Goal: Task Accomplishment & Management: Use online tool/utility

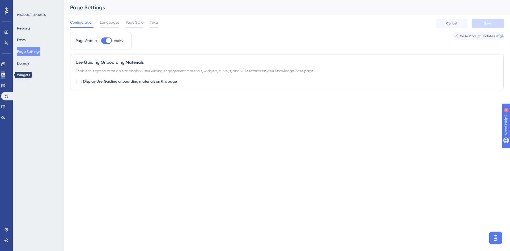
click at [5, 74] on icon at bounding box center [2, 74] width 3 height 3
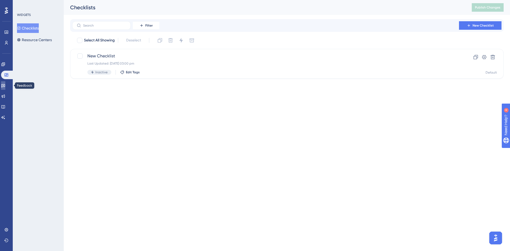
click at [5, 87] on link at bounding box center [3, 85] width 4 height 8
click at [475, 28] on button "New Survey" at bounding box center [480, 25] width 42 height 8
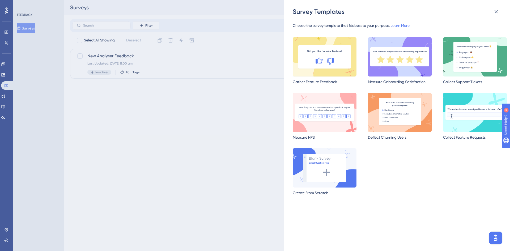
click at [341, 58] on img at bounding box center [325, 56] width 64 height 39
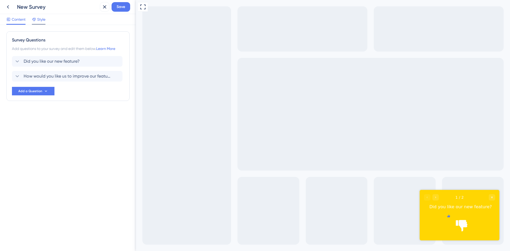
click at [44, 20] on span "Style" at bounding box center [41, 19] width 8 height 6
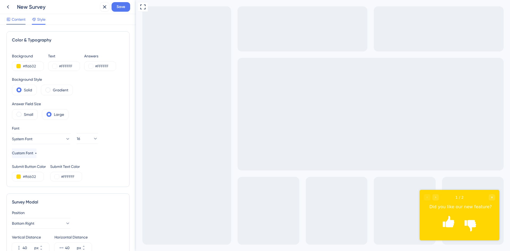
click at [18, 21] on span "Content" at bounding box center [19, 19] width 14 height 6
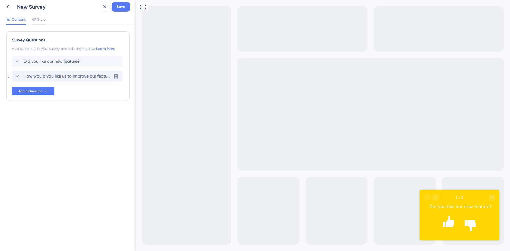
click at [17, 76] on icon at bounding box center [17, 76] width 3 height 2
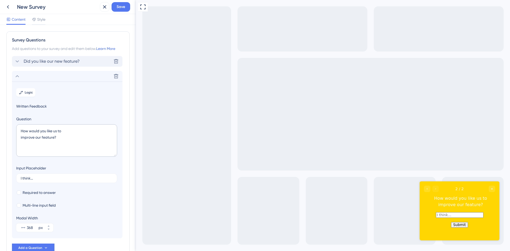
click at [18, 62] on icon at bounding box center [17, 61] width 6 height 6
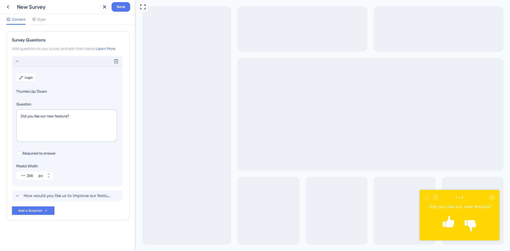
click at [25, 77] on span "Logic" at bounding box center [29, 77] width 8 height 4
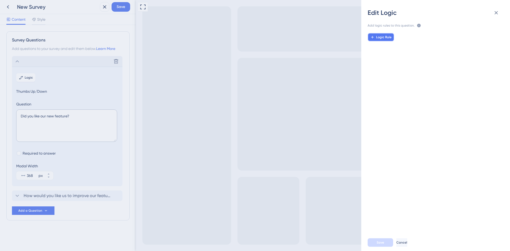
click at [381, 37] on span "Logic Rule" at bounding box center [383, 37] width 15 height 4
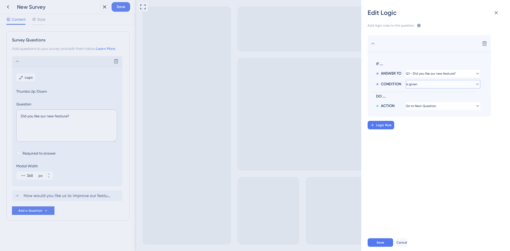
click at [440, 78] on button "is given" at bounding box center [443, 73] width 74 height 8
click at [439, 99] on div "is given is given" at bounding box center [442, 99] width 63 height 11
click at [453, 78] on button "is given" at bounding box center [443, 73] width 74 height 8
click at [383, 46] on div "Delete" at bounding box center [429, 43] width 123 height 17
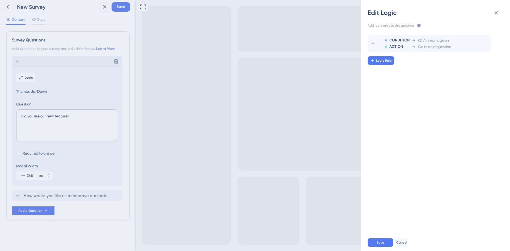
click at [19, 59] on div "Edit Logic Add logic rules to this question. The rules will apply after this qu…" at bounding box center [255, 125] width 510 height 251
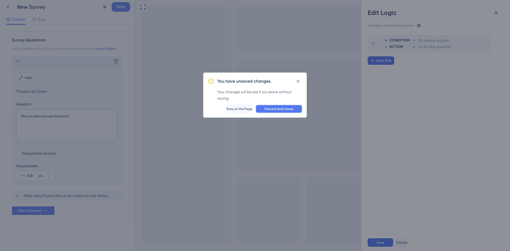
click at [271, 110] on span "Discard and Leave" at bounding box center [279, 109] width 29 height 4
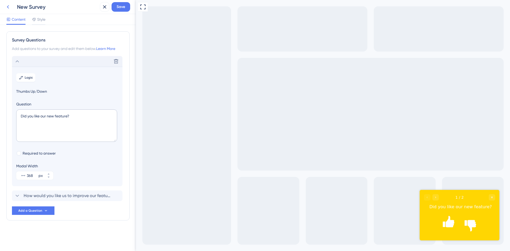
click at [8, 8] on icon at bounding box center [8, 7] width 6 height 6
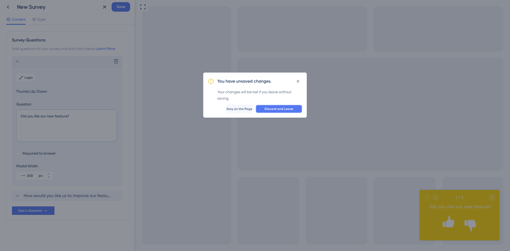
click at [273, 109] on span "Discard and Leave" at bounding box center [279, 109] width 29 height 4
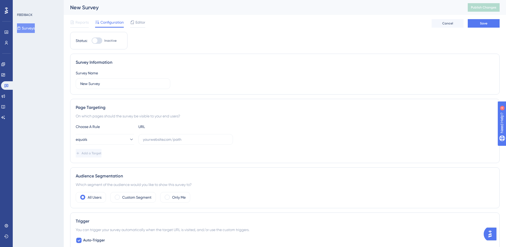
click at [54, 56] on div "FEEDBACK Surveys" at bounding box center [38, 123] width 51 height 247
click at [33, 27] on button "Surveys" at bounding box center [26, 28] width 18 height 10
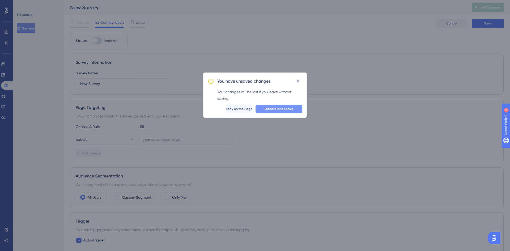
click at [272, 110] on span "Discard and Leave" at bounding box center [279, 109] width 29 height 4
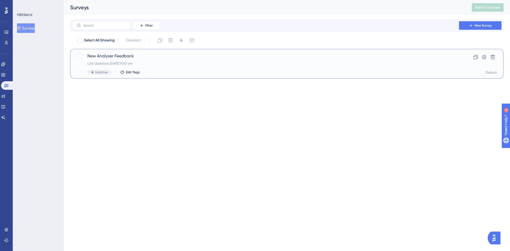
click at [213, 67] on div "New Analyser Feedback Last Updated: [DATE] 11:00 am Inactive Edit Tags" at bounding box center [265, 64] width 356 height 22
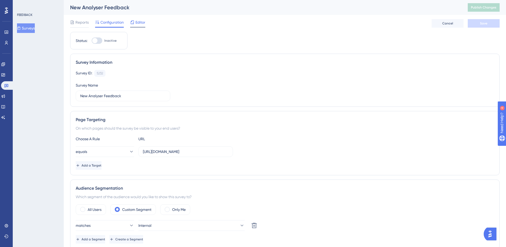
click at [140, 21] on span "Editor" at bounding box center [140, 22] width 10 height 6
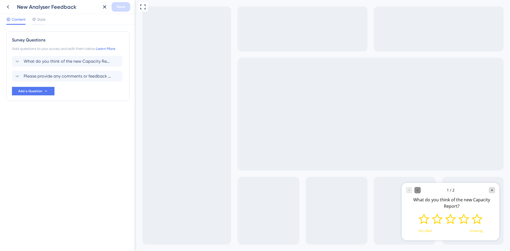
click at [418, 190] on icon "Go to Question 2" at bounding box center [417, 190] width 3 height 3
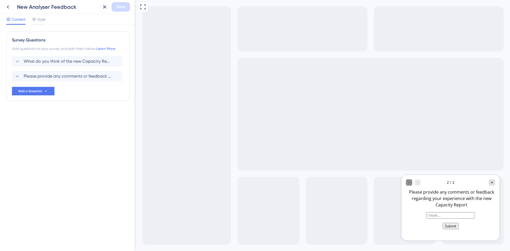
click at [409, 182] on icon "Go to Question 1" at bounding box center [408, 182] width 3 height 3
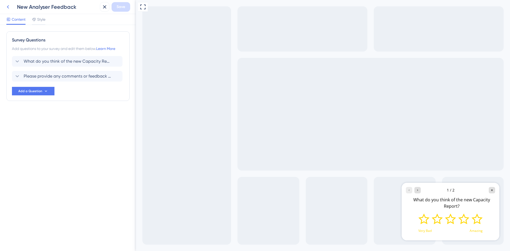
click at [8, 7] on icon at bounding box center [8, 7] width 6 height 6
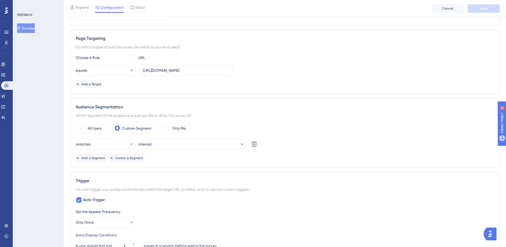
scroll to position [53, 0]
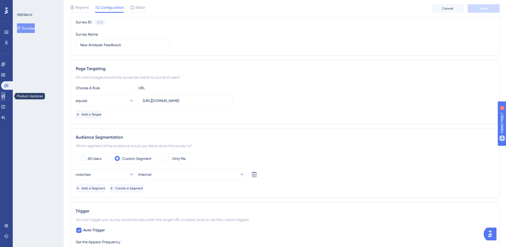
click at [5, 96] on icon at bounding box center [3, 96] width 4 height 4
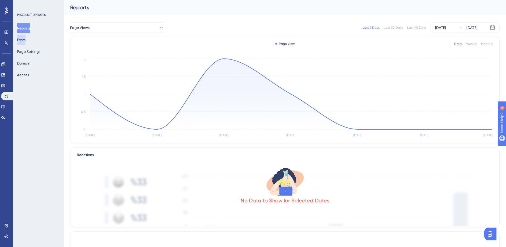
click at [25, 40] on button "Posts" at bounding box center [21, 40] width 8 height 10
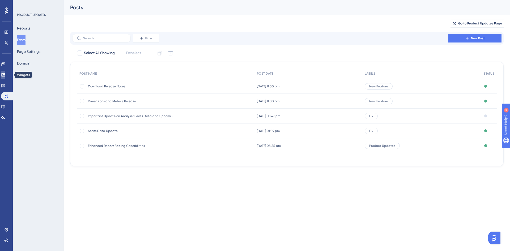
click at [5, 75] on icon at bounding box center [3, 75] width 4 height 4
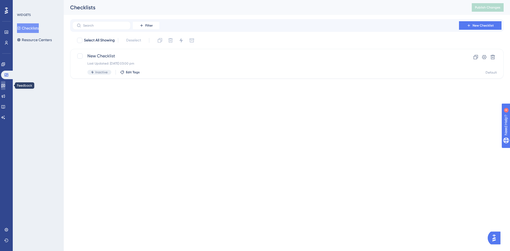
click at [5, 83] on icon at bounding box center [3, 85] width 4 height 4
click at [485, 28] on button "New Survey" at bounding box center [480, 25] width 42 height 8
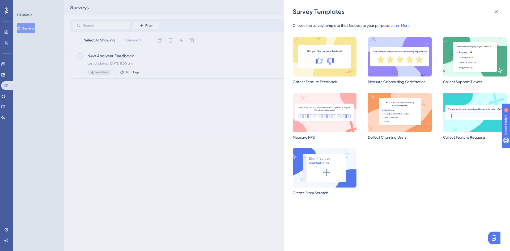
click at [324, 69] on img at bounding box center [325, 56] width 64 height 39
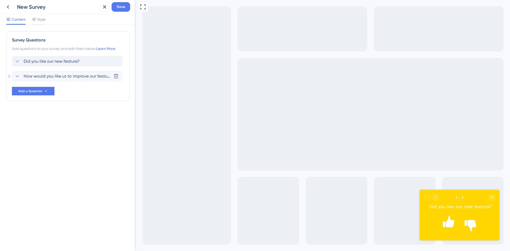
click at [35, 60] on span "Did you like our new feature?" at bounding box center [52, 61] width 56 height 6
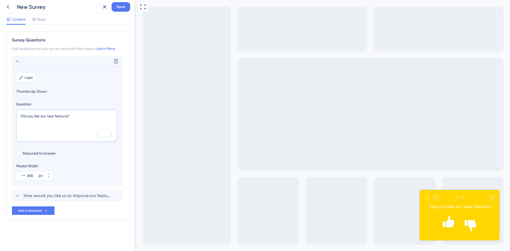
drag, startPoint x: 82, startPoint y: 116, endPoint x: 15, endPoint y: 118, distance: 66.7
click at [15, 118] on section "Logic Thumbs Up/Down Question Did you like our new feature? Required to answer …" at bounding box center [67, 127] width 110 height 120
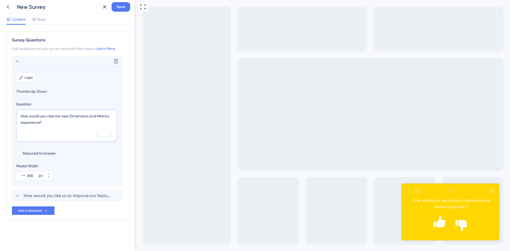
type textarea "How would you rate the new Dimensions and Metrics experience?"
click at [9, 7] on icon at bounding box center [8, 7] width 6 height 6
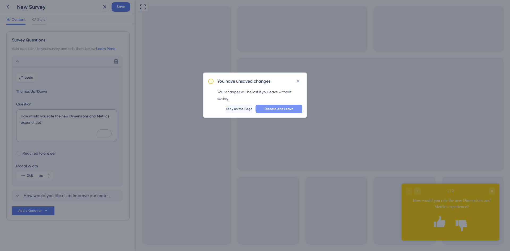
click at [268, 109] on span "Discard and Leave" at bounding box center [279, 109] width 29 height 4
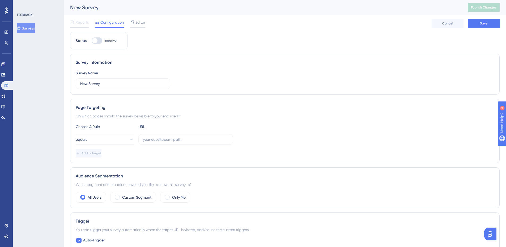
click at [28, 26] on button "Surveys" at bounding box center [26, 28] width 18 height 10
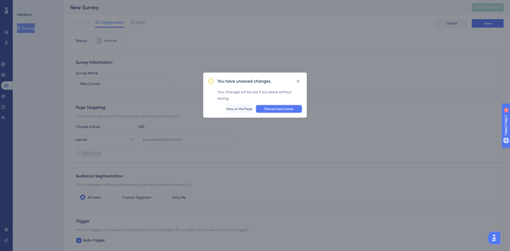
click at [287, 111] on span "Discard and Leave" at bounding box center [279, 109] width 29 height 4
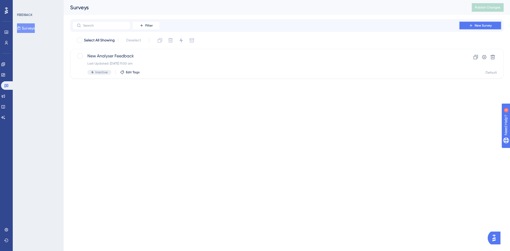
click at [480, 26] on span "New Survey" at bounding box center [483, 25] width 17 height 4
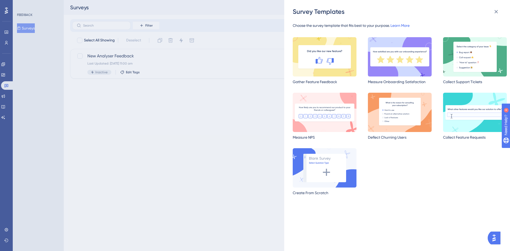
click at [406, 24] on link "Learn More" at bounding box center [399, 25] width 19 height 4
click at [325, 161] on img at bounding box center [325, 167] width 64 height 39
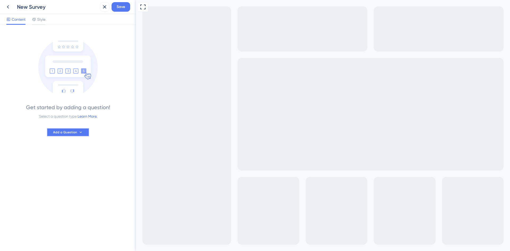
click at [68, 133] on span "Add a Question" at bounding box center [65, 132] width 24 height 4
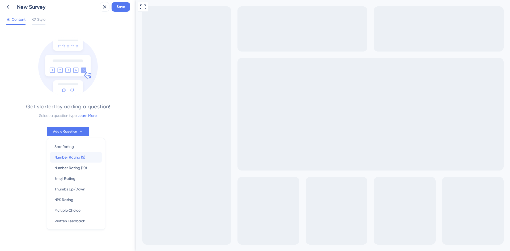
click at [92, 157] on div "Number Rating (5) Number Rating (5)" at bounding box center [75, 157] width 43 height 11
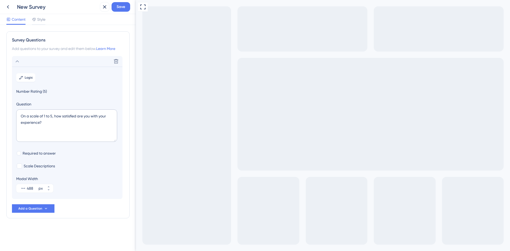
scroll to position [0, 0]
drag, startPoint x: 63, startPoint y: 116, endPoint x: 77, endPoint y: 114, distance: 14.4
click at [77, 114] on textarea "On a scale of 1 to 5, how satisfied are you with your experience?" at bounding box center [66, 125] width 101 height 32
click at [36, 166] on span "Scale Descriptions" at bounding box center [39, 166] width 31 height 6
checkbox input "true"
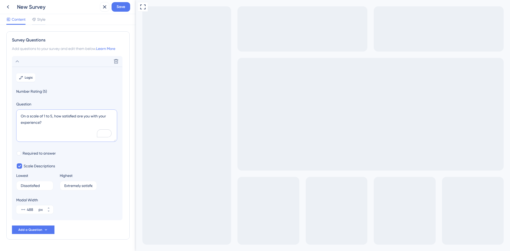
click at [20, 123] on textarea "On a scale of 1 to 5, how satisfied are you with your experience?" at bounding box center [66, 125] width 101 height 32
type textarea "On a scale of 1 to 5, how satisfied are you with your New Analyser experience?"
click at [38, 20] on span "Style" at bounding box center [41, 19] width 8 height 6
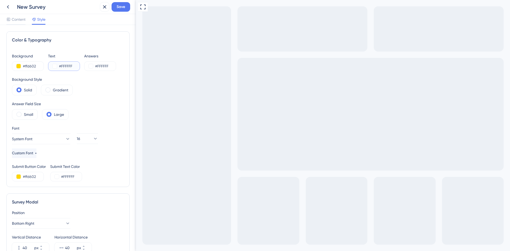
click at [54, 66] on button at bounding box center [55, 66] width 4 height 4
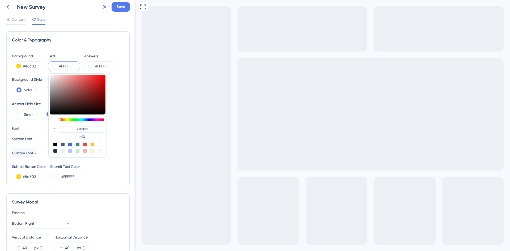
click at [56, 145] on div at bounding box center [55, 144] width 4 height 4
type input "#000000"
click at [91, 65] on button at bounding box center [91, 66] width 4 height 4
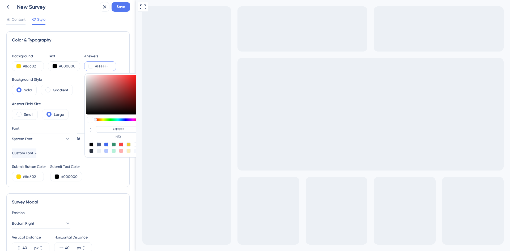
click at [91, 145] on div at bounding box center [91, 144] width 4 height 4
type input "#000000"
click at [71, 103] on div "Answer Field Size Small Large" at bounding box center [68, 110] width 112 height 19
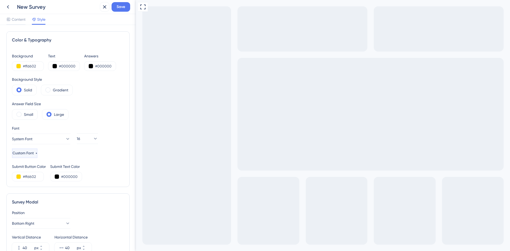
click at [37, 153] on button "Custom Font" at bounding box center [24, 153] width 25 height 10
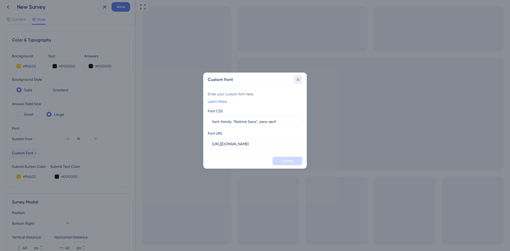
click at [300, 81] on button at bounding box center [298, 79] width 8 height 8
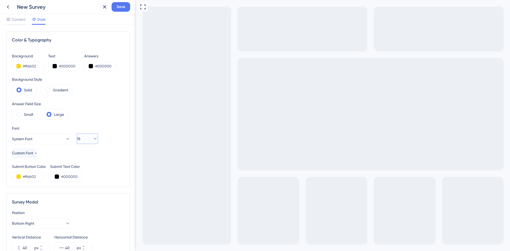
click at [93, 139] on icon at bounding box center [94, 138] width 5 height 5
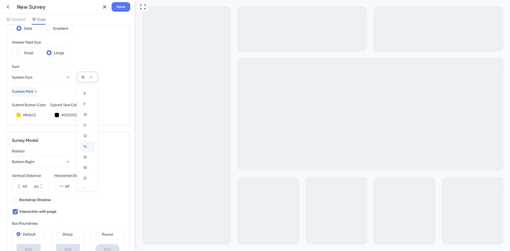
click at [85, 144] on span "14" at bounding box center [84, 146] width 3 height 6
click at [92, 78] on icon at bounding box center [94, 76] width 5 height 5
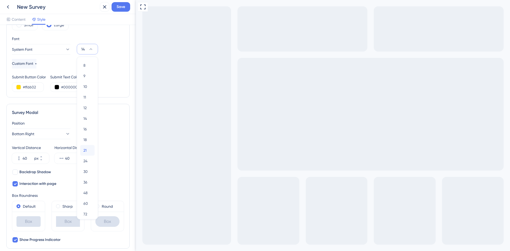
click at [86, 153] on span "21" at bounding box center [84, 150] width 3 height 6
click at [102, 99] on div "Color & Typography Background #ffd602 Text #000000 Answers #000000 Background S…" at bounding box center [67, 178] width 123 height 473
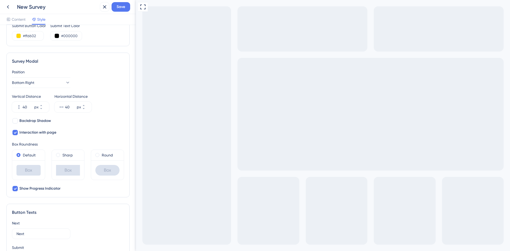
scroll to position [143, 0]
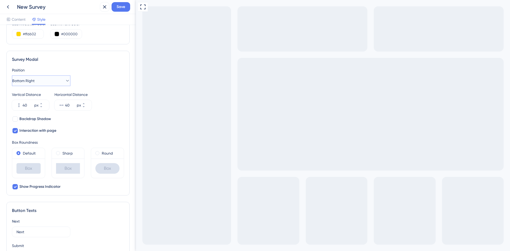
click at [47, 82] on button "Bottom Right" at bounding box center [41, 80] width 58 height 11
click at [45, 97] on div "Center Center" at bounding box center [41, 97] width 43 height 11
click at [65, 78] on icon at bounding box center [67, 80] width 5 height 5
click at [100, 60] on div "Survey Modal" at bounding box center [68, 59] width 112 height 6
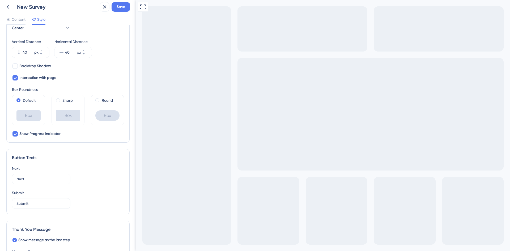
scroll to position [196, 0]
click at [98, 100] on div "Round" at bounding box center [107, 100] width 24 height 6
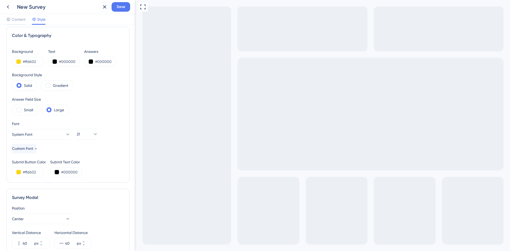
scroll to position [0, 0]
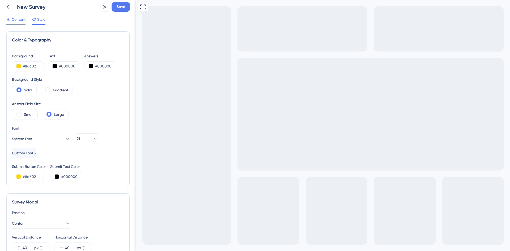
click at [20, 19] on span "Content" at bounding box center [19, 19] width 14 height 6
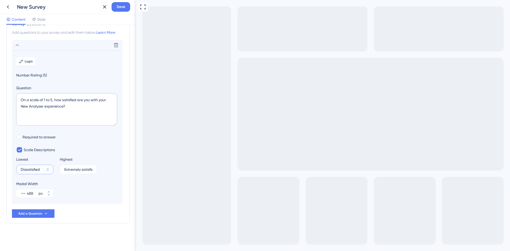
click at [21, 169] on input "Dissatisfied" at bounding box center [33, 170] width 24 height 4
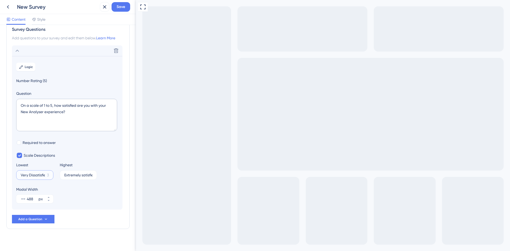
scroll to position [16, 0]
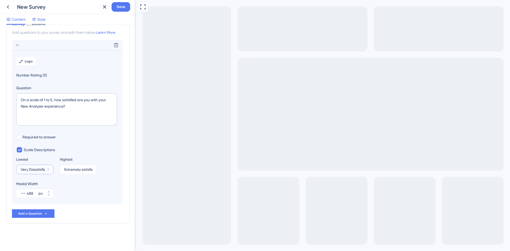
type input "Very Dissatisfied"
click at [40, 20] on span "Style" at bounding box center [41, 19] width 8 height 6
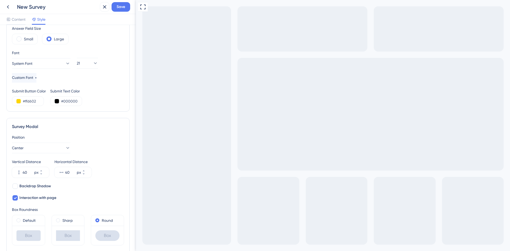
scroll to position [69, 0]
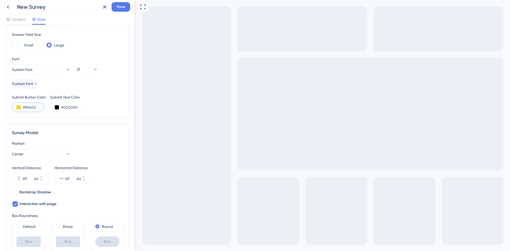
click at [27, 107] on input "#ffd602" at bounding box center [34, 107] width 22 height 6
drag, startPoint x: 40, startPoint y: 107, endPoint x: 23, endPoint y: 105, distance: 16.5
click at [23, 105] on input "#ffd602" at bounding box center [34, 107] width 22 height 6
click at [20, 106] on button at bounding box center [18, 107] width 4 height 4
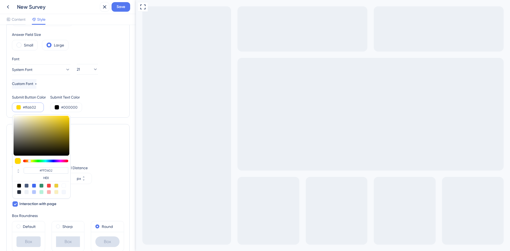
click at [64, 186] on div at bounding box center [64, 186] width 4 height 4
type input "#ffffff"
type input "#FFFFFF"
click at [122, 106] on div "Color & Typography Background #ffd602 Text #000000 Answers #000000 Background S…" at bounding box center [67, 40] width 123 height 156
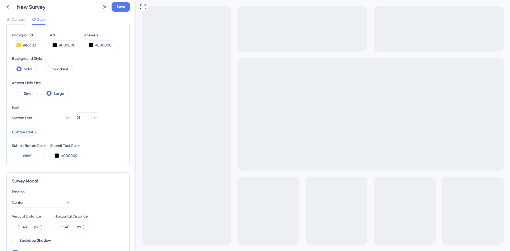
scroll to position [0, 0]
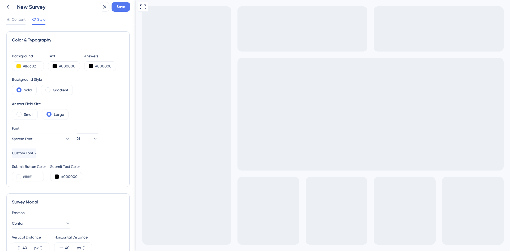
click at [59, 21] on div "Content Style" at bounding box center [68, 19] width 136 height 11
click at [9, 7] on icon at bounding box center [8, 7] width 6 height 6
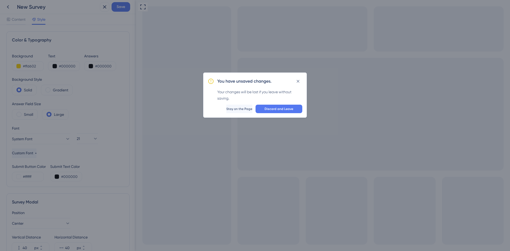
click at [80, 43] on div "You have unsaved changes. Your changes will be lost if you leave without saving…" at bounding box center [255, 125] width 510 height 251
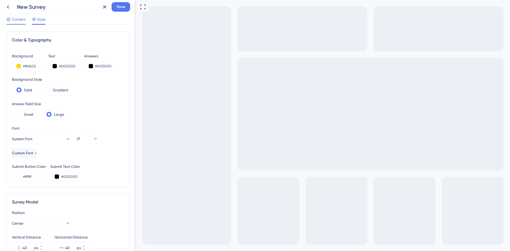
click at [20, 22] on span "Content" at bounding box center [19, 19] width 14 height 6
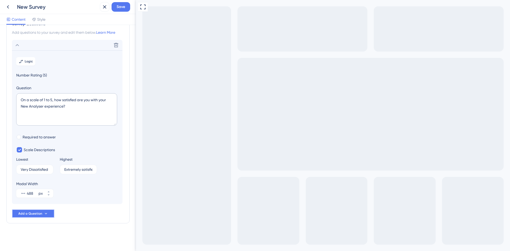
click at [47, 214] on icon at bounding box center [46, 213] width 4 height 4
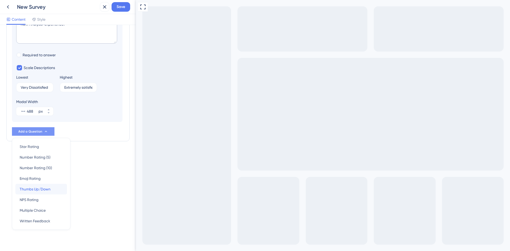
click at [47, 188] on span "Thumbs Up/Down" at bounding box center [35, 189] width 31 height 6
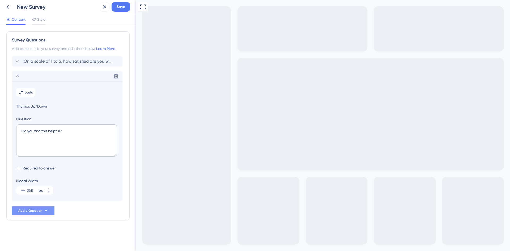
scroll to position [0, 0]
click at [40, 21] on span "Style" at bounding box center [41, 19] width 8 height 6
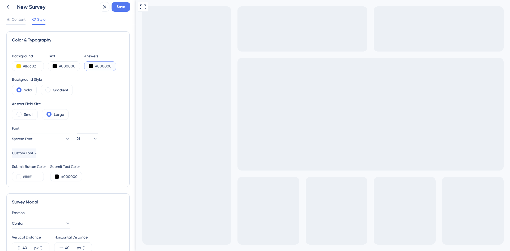
click at [99, 67] on input "#000000" at bounding box center [106, 66] width 22 height 6
click at [92, 67] on button at bounding box center [91, 66] width 4 height 4
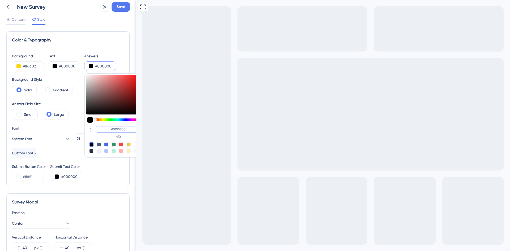
click at [121, 129] on input "#000000" at bounding box center [118, 129] width 45 height 6
drag, startPoint x: 123, startPoint y: 130, endPoint x: 100, endPoint y: 129, distance: 22.8
click at [100, 129] on input "#000000" at bounding box center [118, 129] width 45 height 6
type input "#FF"
type input "#ffffff"
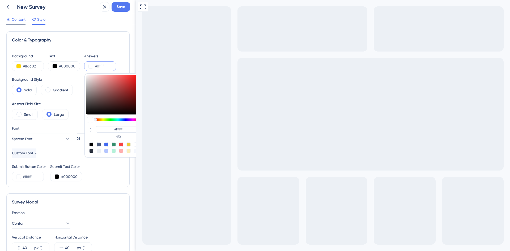
type input "#FFFFFF"
click at [23, 21] on span "Content" at bounding box center [19, 19] width 14 height 6
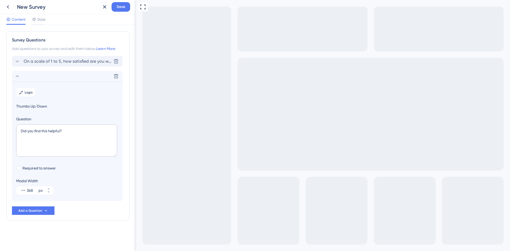
click at [61, 62] on span "On a scale of 1 to 5, how satisfied are you with your New Analyser experience?" at bounding box center [68, 61] width 88 height 6
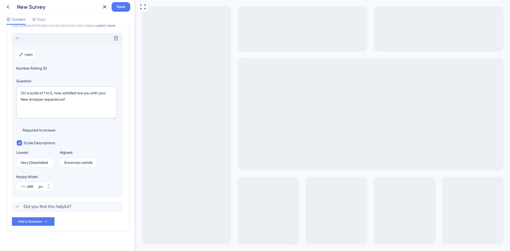
scroll to position [31, 0]
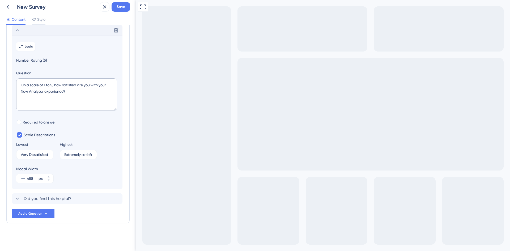
click at [45, 19] on span "Style" at bounding box center [41, 19] width 8 height 6
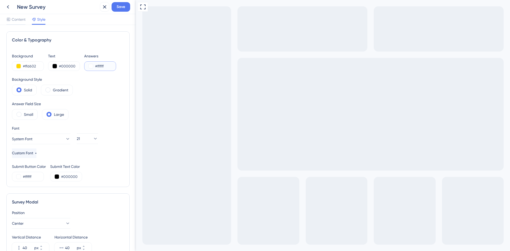
click at [99, 67] on input "#ffffff" at bounding box center [106, 66] width 22 height 6
click at [91, 66] on button at bounding box center [91, 66] width 4 height 4
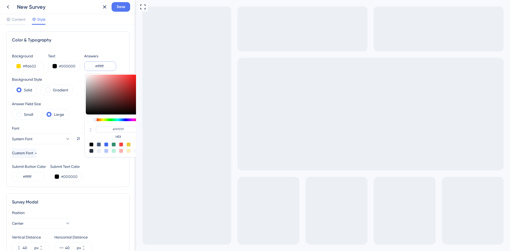
click at [92, 143] on div at bounding box center [91, 144] width 4 height 4
type input "#000000"
click at [19, 66] on button at bounding box center [18, 66] width 4 height 4
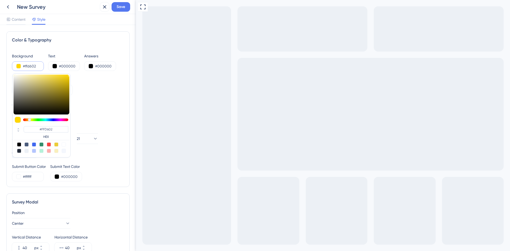
click at [63, 145] on div at bounding box center [64, 144] width 4 height 4
type input "#ffffff"
type input "#FFFFFF"
click at [97, 85] on div "Background Style Solid Gradient" at bounding box center [68, 85] width 112 height 19
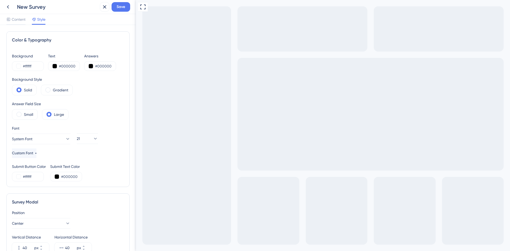
click at [140, 251] on icon "Go to Question 1" at bounding box center [138, 253] width 4 height 4
click at [25, 18] on span "Content" at bounding box center [19, 19] width 14 height 6
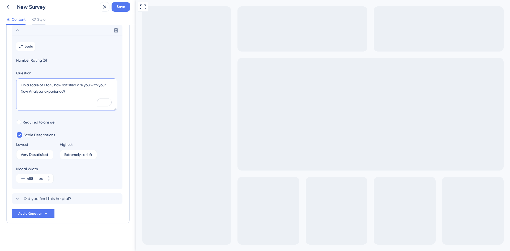
drag, startPoint x: 100, startPoint y: 85, endPoint x: 107, endPoint y: 86, distance: 7.7
click at [107, 86] on textarea "On a scale of 1 to 5, how satisfied are you with your New Analyser experience?" at bounding box center [66, 94] width 101 height 32
click at [72, 101] on textarea "On a scale of 1 to 5, how satisfied are you with your New Analyser experience?" at bounding box center [66, 94] width 101 height 32
click at [81, 198] on div "Did you find this helpful? [GEOGRAPHIC_DATA]" at bounding box center [67, 198] width 110 height 11
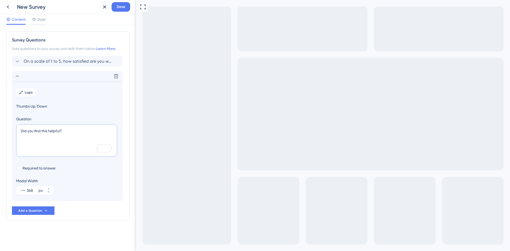
drag, startPoint x: 72, startPoint y: 132, endPoint x: 27, endPoint y: 130, distance: 45.2
click at [27, 130] on textarea "Did you find this helpful?" at bounding box center [66, 140] width 101 height 32
drag, startPoint x: 21, startPoint y: 131, endPoint x: 24, endPoint y: 131, distance: 2.9
click at [24, 131] on textarea "Did you find this helpful?" at bounding box center [66, 140] width 101 height 32
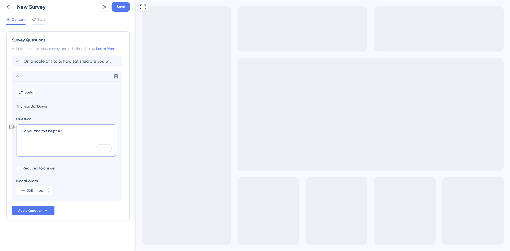
drag, startPoint x: 60, startPoint y: 131, endPoint x: 20, endPoint y: 130, distance: 40.1
click at [20, 130] on textarea "Did you find this helpful?" at bounding box center [66, 140] width 101 height 32
click at [113, 77] on icon at bounding box center [115, 76] width 5 height 5
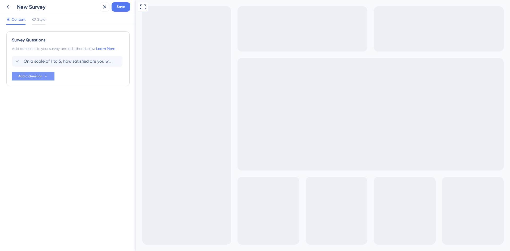
click at [46, 77] on icon at bounding box center [46, 76] width 4 height 4
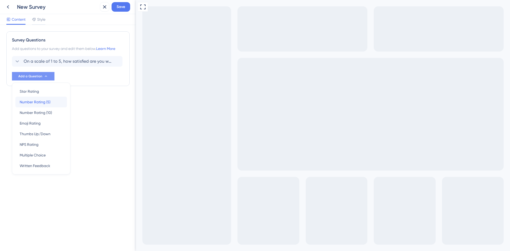
click at [56, 104] on div "Number Rating (5) Number Rating (5)" at bounding box center [41, 102] width 43 height 11
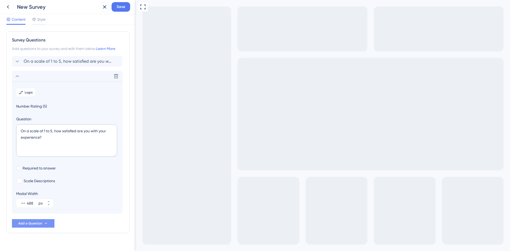
scroll to position [10, 0]
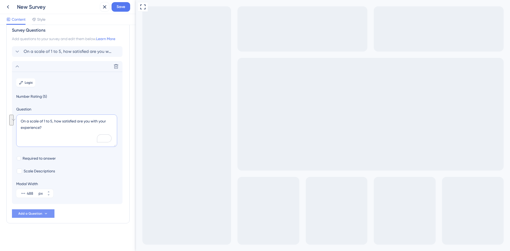
drag, startPoint x: 63, startPoint y: 121, endPoint x: 40, endPoint y: 127, distance: 23.8
click at [40, 127] on textarea "On a scale of 1 to 5, how satisfied are you with your experience?" at bounding box center [66, 130] width 101 height 32
type textarea "On a scale of 1 to 5, how easy was it to get up and running with Dimensions and…"
click at [52, 170] on span "Scale Descriptions" at bounding box center [39, 171] width 31 height 6
checkbox input "true"
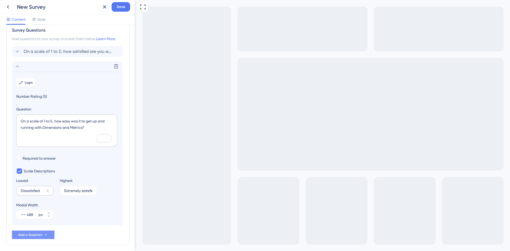
click at [39, 193] on label "Dissatisfied 8" at bounding box center [34, 191] width 37 height 10
click at [39, 193] on input "Dissatisfied" at bounding box center [33, 191] width 24 height 4
drag, startPoint x: 42, startPoint y: 191, endPoint x: 5, endPoint y: 189, distance: 37.8
click at [5, 189] on div "Survey Questions Add questions to your survey and edit them below. Learn More O…" at bounding box center [68, 138] width 136 height 226
type input "Very Difficult"
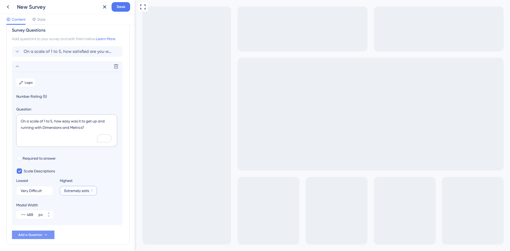
click at [70, 190] on input "Extremely satisfied" at bounding box center [76, 191] width 25 height 4
type input "Very Easy"
drag, startPoint x: 79, startPoint y: 120, endPoint x: 73, endPoint y: 118, distance: 6.7
click at [73, 118] on textarea "On a scale of 1 to 5, how easy was it to get up and running with Dimensions and…" at bounding box center [66, 130] width 101 height 32
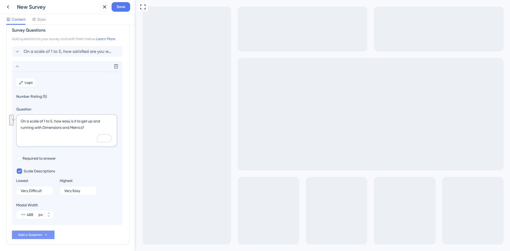
drag, startPoint x: 83, startPoint y: 121, endPoint x: 42, endPoint y: 127, distance: 41.4
click at [42, 127] on textarea "On a scale of 1 to 5, how easy is it to get up and running with Dimensions and …" at bounding box center [66, 130] width 101 height 32
type textarea "On a scale of 1 to 5, how easy is it to use Dimensions and Metrics?"
click at [18, 66] on icon at bounding box center [17, 66] width 6 height 6
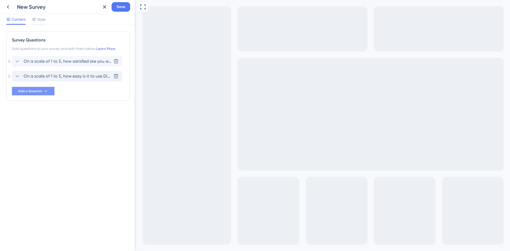
scroll to position [0, 0]
click at [43, 89] on button "Add a Question" at bounding box center [33, 91] width 42 height 8
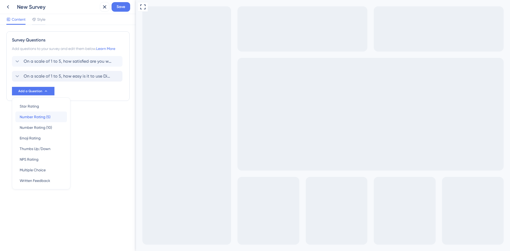
click at [58, 119] on div "Number Rating (5) Number Rating (5)" at bounding box center [41, 117] width 43 height 11
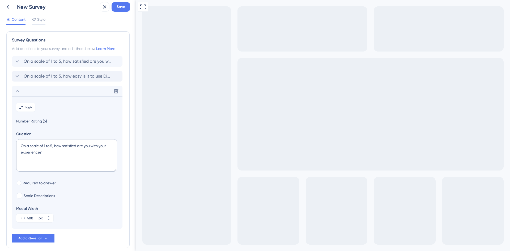
scroll to position [25, 0]
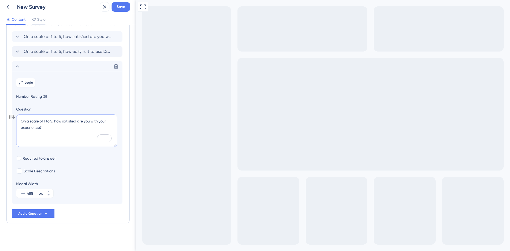
drag, startPoint x: 64, startPoint y: 122, endPoint x: 91, endPoint y: 122, distance: 27.1
click at [91, 122] on textarea "On a scale of 1 to 5, how satisfied are you with your experience?" at bounding box center [66, 130] width 101 height 32
drag, startPoint x: 62, startPoint y: 121, endPoint x: 40, endPoint y: 127, distance: 23.3
click at [40, 127] on textarea "On a scale of 1 to 5, how satisfied are you with your experience?" at bounding box center [66, 130] width 101 height 32
click at [22, 127] on textarea "On a scale of 1 to 5, how easy is it to download your Reports in New Analyser?" at bounding box center [66, 130] width 101 height 32
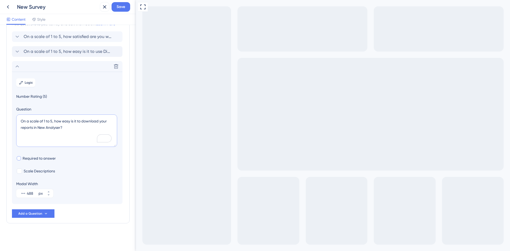
type textarea "On a scale of 1 to 5, how easy is it to download your reports in New Analyser?"
click at [45, 156] on span "Required to answer" at bounding box center [39, 158] width 33 height 6
checkbox input "true"
click at [44, 172] on span "Scale Descriptions" at bounding box center [39, 171] width 31 height 6
checkbox input "true"
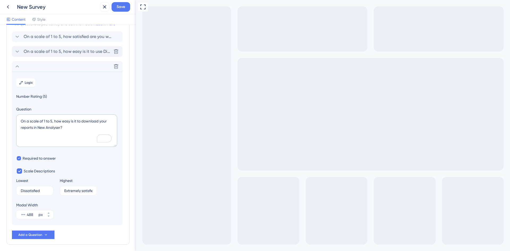
click at [39, 54] on span "On a scale of 1 to 5, how easy is it to use Dimensions and Metrics?" at bounding box center [68, 51] width 88 height 6
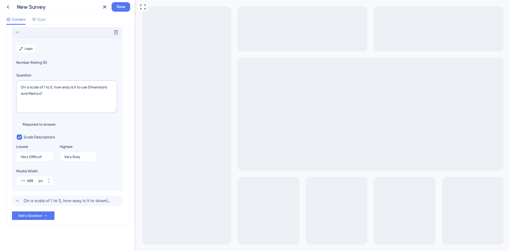
scroll to position [46, 0]
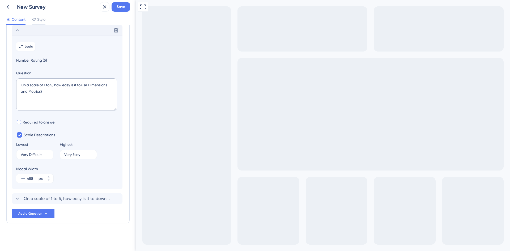
click at [39, 121] on span "Required to answer" at bounding box center [39, 122] width 33 height 6
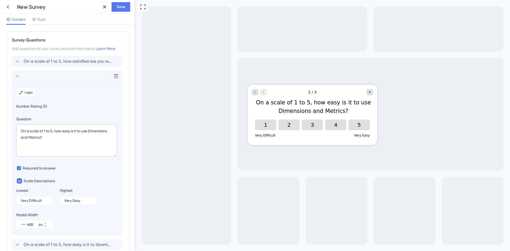
scroll to position [0, 0]
click at [49, 59] on span "On a scale of 1 to 5, how satisfied are you with your New Analyser experience?" at bounding box center [68, 61] width 88 height 6
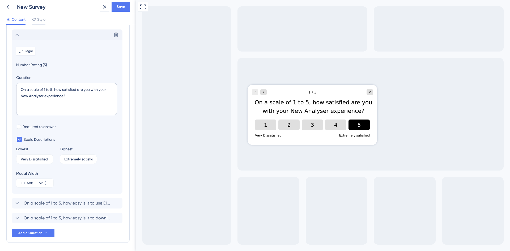
scroll to position [31, 0]
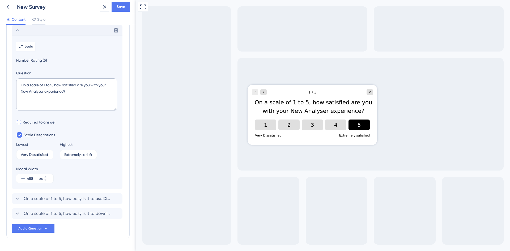
click at [40, 121] on span "Required to answer" at bounding box center [39, 122] width 33 height 6
checkbox input "true"
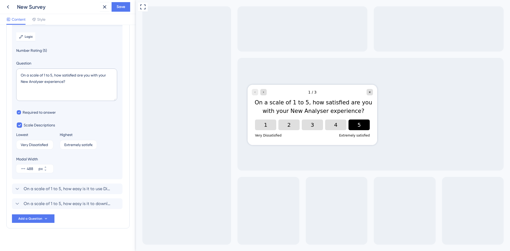
scroll to position [46, 0]
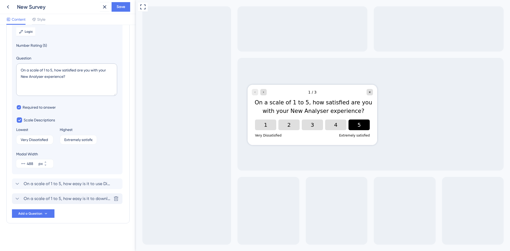
click at [85, 198] on span "On a scale of 1 to 5, how easy is it to download your reports in New Analyser?" at bounding box center [68, 198] width 88 height 6
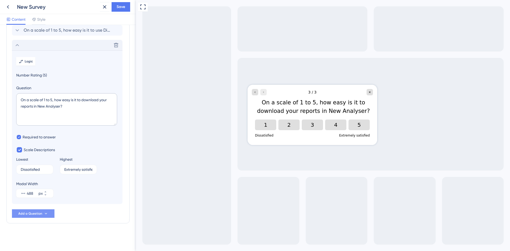
click at [41, 214] on span "Add a Question" at bounding box center [30, 213] width 24 height 4
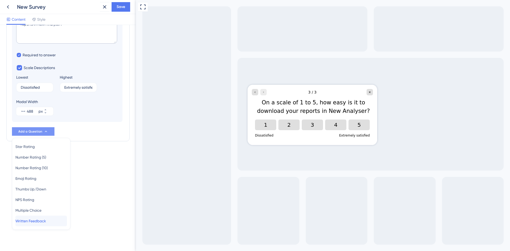
click at [47, 217] on div "Written Feedback Written Feedback" at bounding box center [41, 221] width 52 height 11
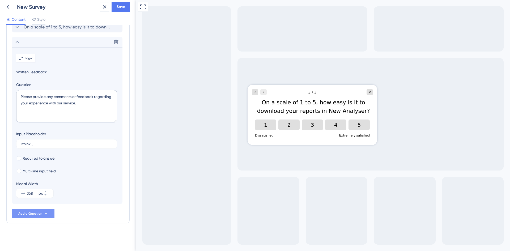
scroll to position [64, 0]
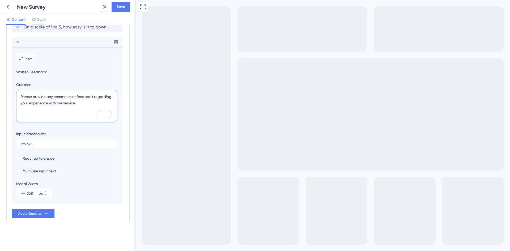
drag, startPoint x: 75, startPoint y: 96, endPoint x: 78, endPoint y: 101, distance: 5.0
click at [78, 101] on textarea "Please provide any comments or feedback regarding your experience with our serv…" at bounding box center [66, 106] width 101 height 32
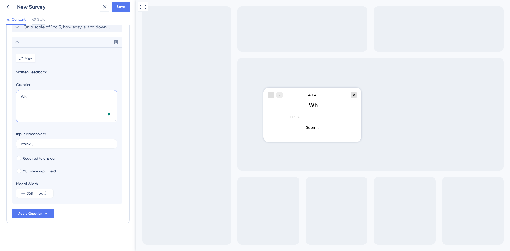
type textarea "W"
type textarea "A"
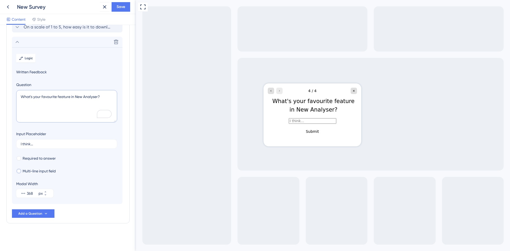
type textarea "What's your favourite feature in New Analyser?"
click at [37, 171] on span "Multi-line input field" at bounding box center [39, 171] width 33 height 6
checkbox input "true"
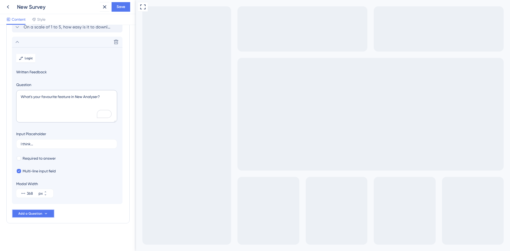
click at [44, 214] on icon at bounding box center [46, 213] width 4 height 4
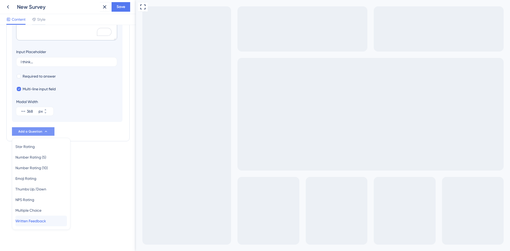
click at [54, 220] on div "Written Feedback Written Feedback" at bounding box center [41, 221] width 52 height 11
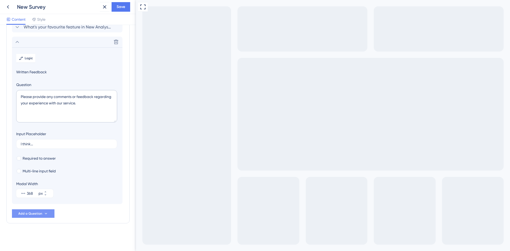
scroll to position [79, 0]
drag, startPoint x: 82, startPoint y: 104, endPoint x: 11, endPoint y: 93, distance: 71.5
click at [11, 93] on div "Survey Questions Add questions to your survey and edit them below. Learn More O…" at bounding box center [67, 87] width 123 height 271
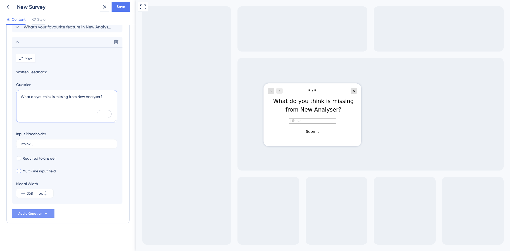
type textarea "What do you think is missing from New Analyser?"
click at [24, 170] on span "Multi-line input field" at bounding box center [39, 171] width 33 height 6
checkbox input "true"
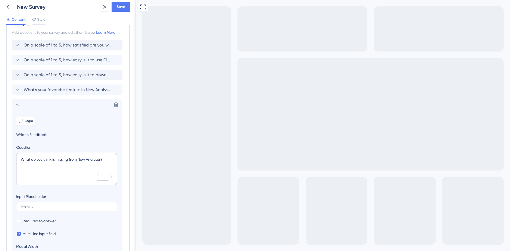
scroll to position [0, 0]
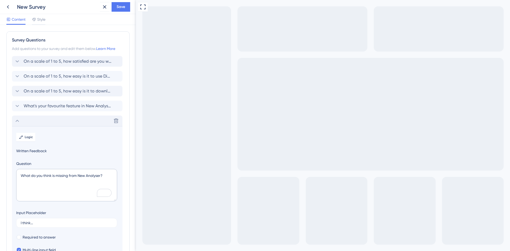
click at [18, 121] on icon at bounding box center [17, 121] width 3 height 2
click at [33, 7] on div "New Survey" at bounding box center [57, 6] width 81 height 7
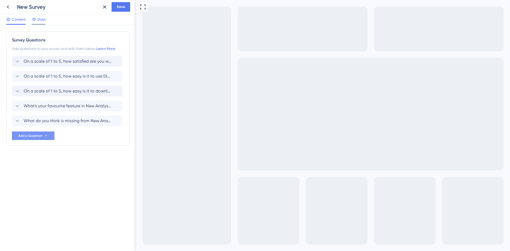
click at [43, 19] on span "Style" at bounding box center [41, 19] width 8 height 6
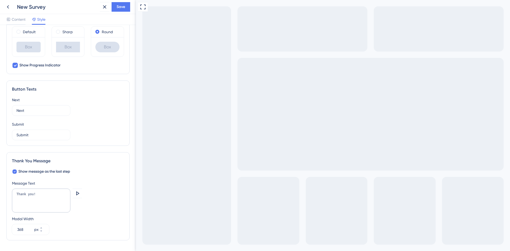
scroll to position [266, 0]
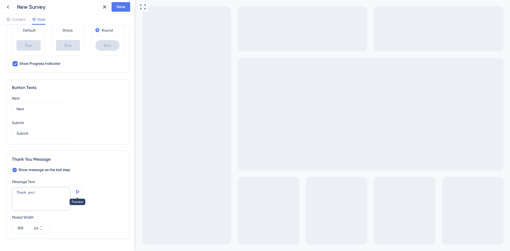
click at [79, 193] on icon at bounding box center [77, 192] width 6 height 6
click at [37, 193] on textarea "Thank you!" at bounding box center [41, 199] width 58 height 24
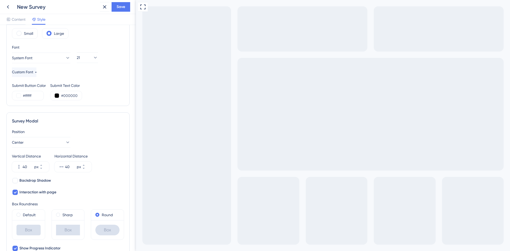
scroll to position [0, 0]
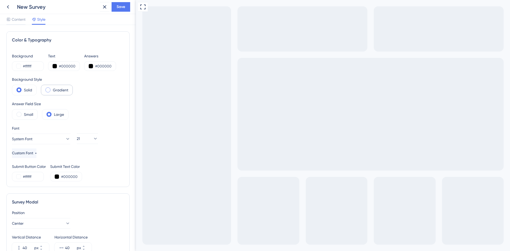
click at [62, 89] on label "Gradient" at bounding box center [60, 90] width 15 height 6
click at [28, 91] on label "Solid" at bounding box center [28, 90] width 8 height 6
click at [33, 176] on input "#ffffff" at bounding box center [34, 176] width 22 height 6
click at [18, 178] on button at bounding box center [18, 176] width 4 height 4
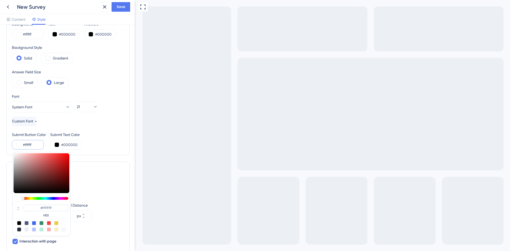
scroll to position [106, 0]
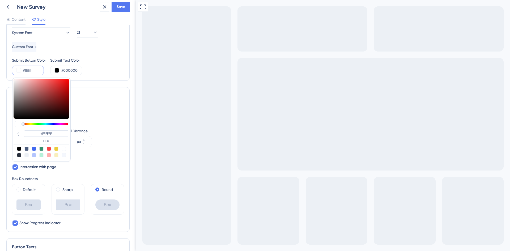
click at [56, 149] on div at bounding box center [56, 149] width 4 height 4
type input "#eccd39"
type input "#ECCD39"
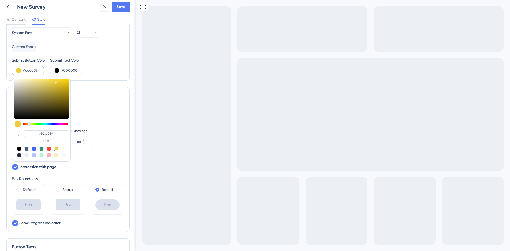
click at [56, 149] on div at bounding box center [56, 149] width 4 height 4
click at [63, 149] on div at bounding box center [64, 149] width 4 height 4
type input "#ffffff"
type input "#FFFFFF"
click at [110, 97] on div "Survey Modal" at bounding box center [68, 96] width 112 height 6
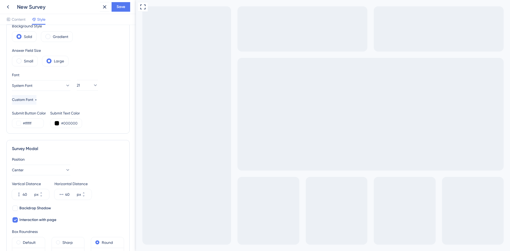
scroll to position [53, 0]
drag, startPoint x: 35, startPoint y: 124, endPoint x: 0, endPoint y: 123, distance: 35.3
click at [0, 123] on div "Color & Typography Background #ffffff Text #000000 Answers #000000 Background S…" at bounding box center [68, 138] width 136 height 226
paste input "text"
click at [32, 123] on input "#" at bounding box center [34, 123] width 22 height 6
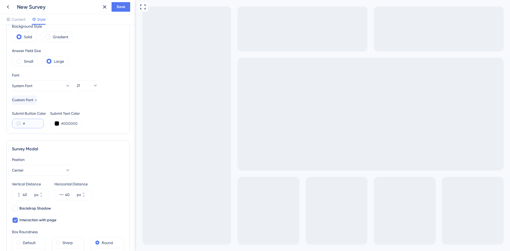
paste input "text"
click at [29, 124] on input "#" at bounding box center [34, 123] width 22 height 6
paste input "FFD602"
drag, startPoint x: 40, startPoint y: 124, endPoint x: 15, endPoint y: 125, distance: 25.3
click at [15, 125] on div "#FFD602" at bounding box center [28, 124] width 32 height 10
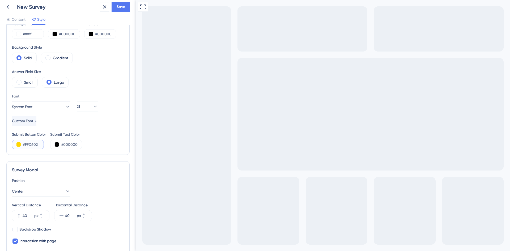
scroll to position [0, 0]
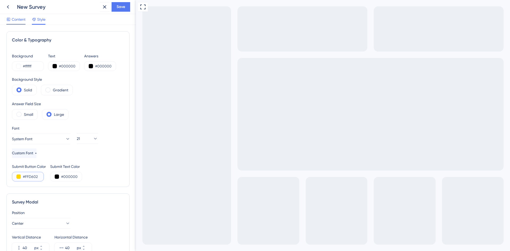
type input "#FFD602"
click at [19, 19] on span "Content" at bounding box center [19, 19] width 14 height 6
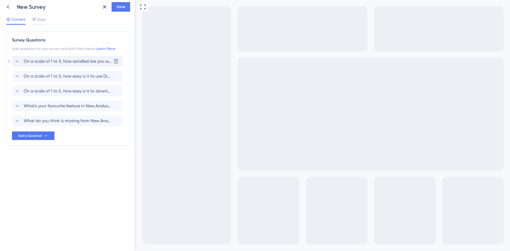
click at [83, 62] on span "On a scale of 1 to 5, how satisfied are you with your New Analyser experience?" at bounding box center [68, 61] width 88 height 6
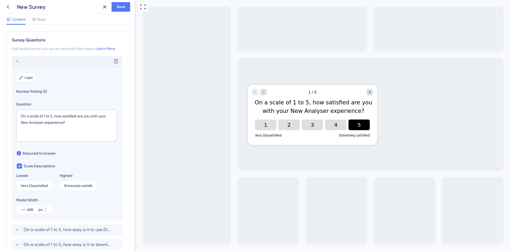
scroll to position [31, 0]
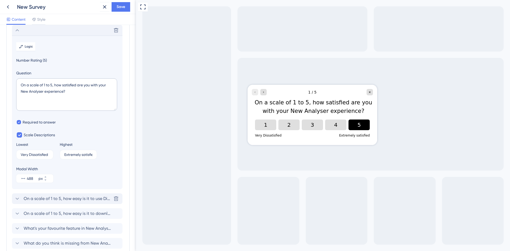
click at [62, 201] on span "On a scale of 1 to 5, how easy is it to use Dimensions and Metrics?" at bounding box center [68, 198] width 88 height 6
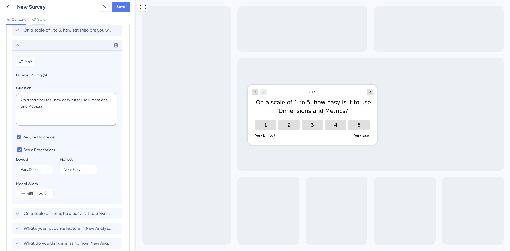
scroll to position [46, 0]
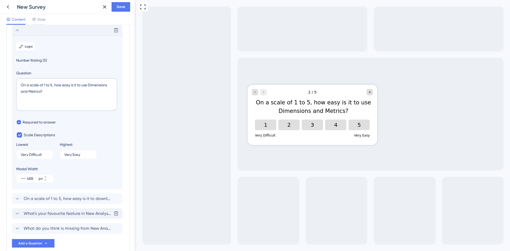
click at [65, 211] on span "What's your favourite feature in New Analyser?" at bounding box center [68, 213] width 88 height 6
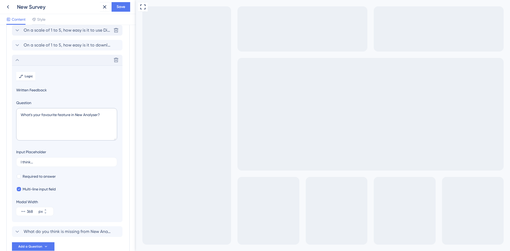
scroll to position [76, 0]
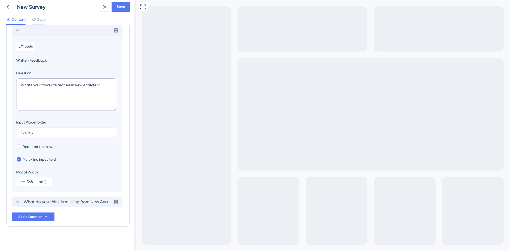
click at [68, 203] on span "What do you think is missing from New Analyser?" at bounding box center [68, 202] width 88 height 6
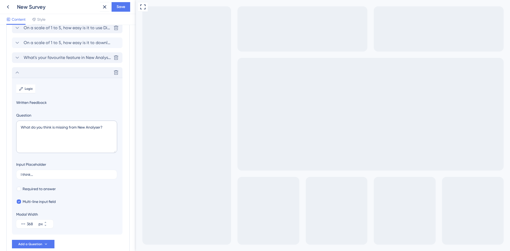
scroll to position [0, 0]
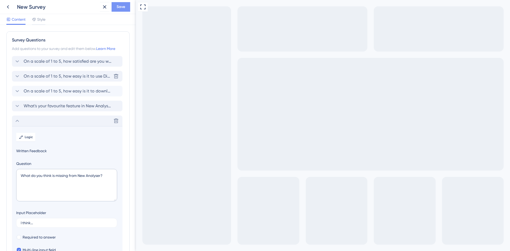
click at [126, 7] on button "Save" at bounding box center [121, 7] width 19 height 10
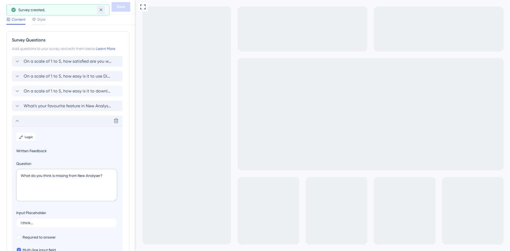
click at [99, 11] on icon at bounding box center [100, 9] width 5 height 5
click at [7, 6] on icon at bounding box center [8, 7] width 6 height 6
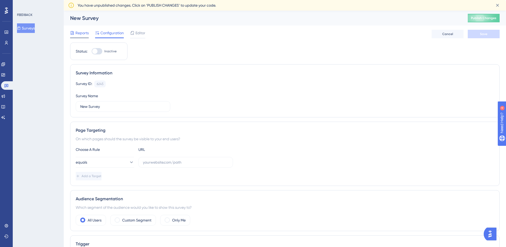
click at [81, 30] on span "Reports" at bounding box center [81, 33] width 13 height 6
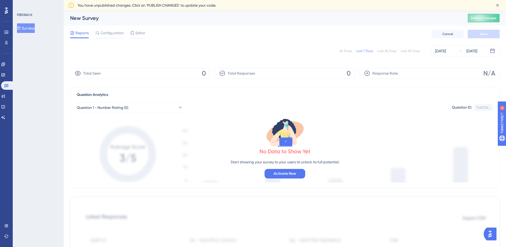
click at [33, 30] on button "Surveys" at bounding box center [26, 28] width 18 height 10
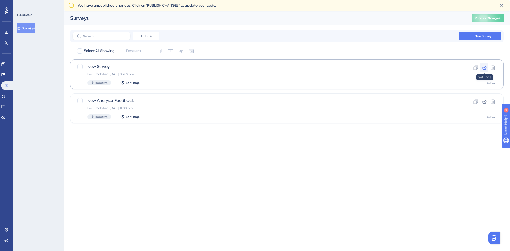
click at [485, 69] on icon at bounding box center [484, 68] width 5 height 4
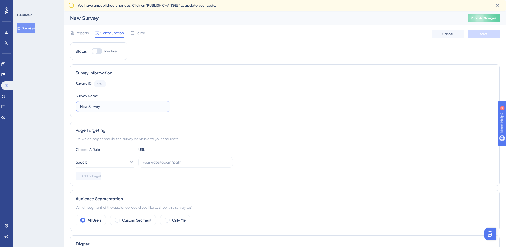
click at [113, 104] on input "New Survey" at bounding box center [123, 107] width 86 height 6
drag, startPoint x: 108, startPoint y: 106, endPoint x: 119, endPoint y: 108, distance: 10.5
click at [87, 106] on input "New Survey" at bounding box center [123, 107] width 86 height 6
type input "Overall, D+M, and Download Survey"
click at [248, 105] on div "Survey ID: 6245 Copy Survey Name Overall, D+M, and Download Survey" at bounding box center [285, 95] width 418 height 31
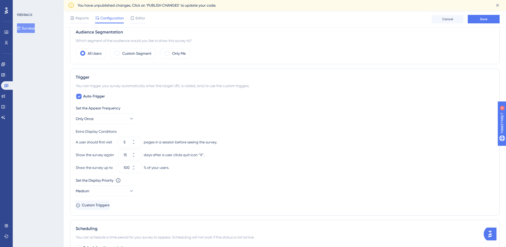
scroll to position [264, 0]
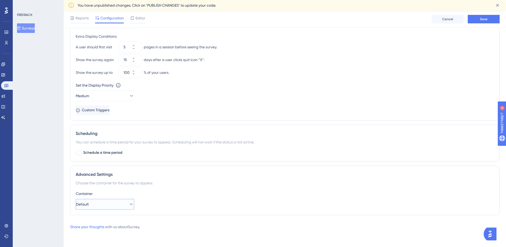
click at [129, 202] on icon at bounding box center [131, 204] width 5 height 5
click at [130, 203] on button "Default" at bounding box center [105, 204] width 58 height 11
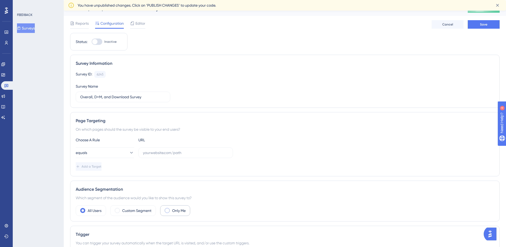
scroll to position [0, 0]
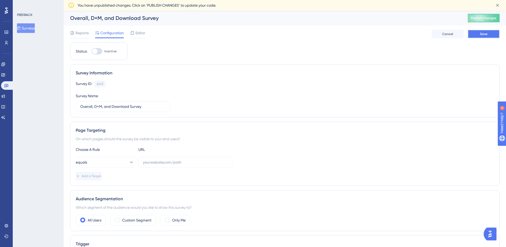
click at [482, 36] on button "Save" at bounding box center [484, 34] width 32 height 8
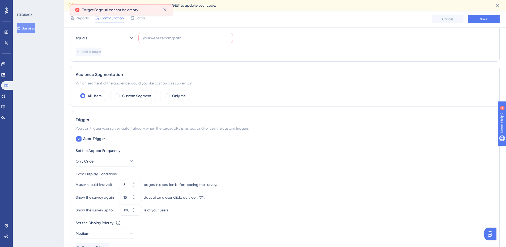
scroll to position [80, 0]
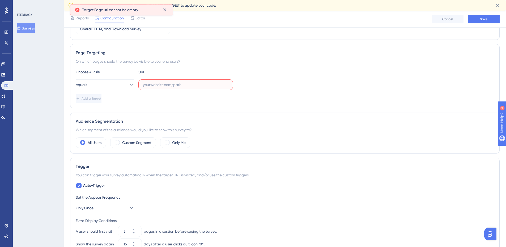
click at [152, 85] on input "text" at bounding box center [186, 85] width 86 height 6
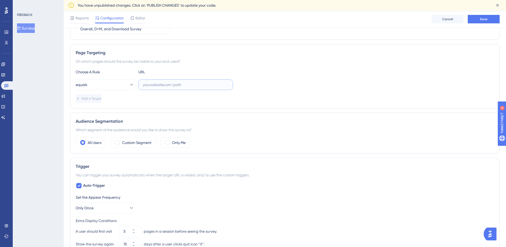
paste input "https://analytics-new.oag.com/schedules/capacity-report"
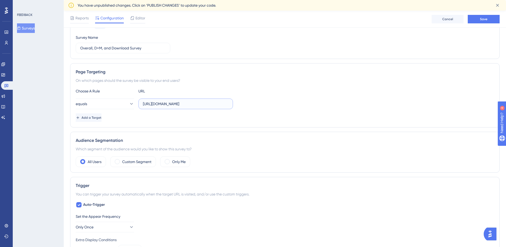
scroll to position [41, 0]
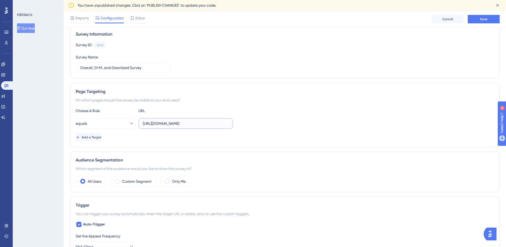
type input "https://analytics-new.oag.com/schedules/capacity-report"
click at [273, 143] on div "Page Targeting On which pages should the survey be visible to your end users? C…" at bounding box center [284, 115] width 429 height 64
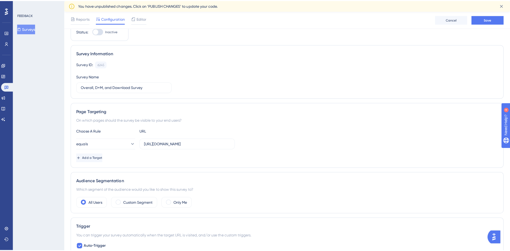
scroll to position [0, 0]
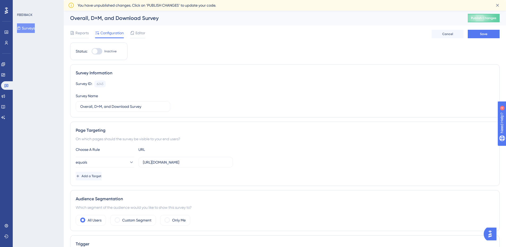
click at [102, 52] on div at bounding box center [97, 51] width 11 height 6
click at [92, 52] on input "Inactive" at bounding box center [91, 51] width 0 height 0
click at [101, 52] on div at bounding box center [98, 51] width 5 height 5
click at [92, 52] on input "Active" at bounding box center [91, 51] width 0 height 0
checkbox input "false"
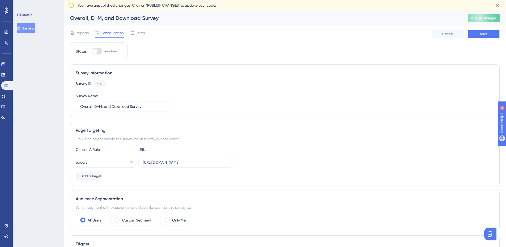
click at [484, 36] on button "Save" at bounding box center [484, 34] width 32 height 8
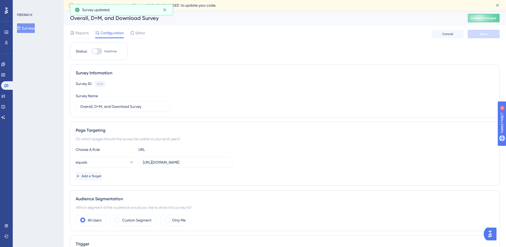
click at [30, 29] on button "Surveys" at bounding box center [26, 28] width 18 height 10
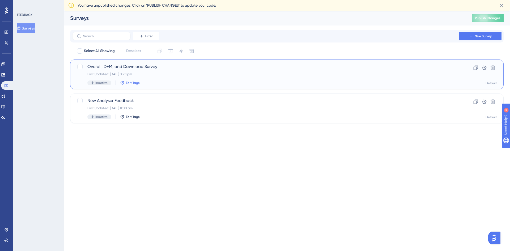
click at [132, 83] on span "Edit Tags" at bounding box center [133, 83] width 14 height 4
click at [23, 150] on div "FEEDBACK Surveys" at bounding box center [38, 125] width 51 height 251
click at [19, 134] on div "FEEDBACK Surveys" at bounding box center [38, 125] width 51 height 251
click at [110, 0] on html "Performance Users Engagement Widgets Feedback Product Updates Knowledge Base AI…" at bounding box center [255, 0] width 510 height 0
click at [137, 66] on span "Overall, D+M, and Download Survey" at bounding box center [265, 66] width 356 height 6
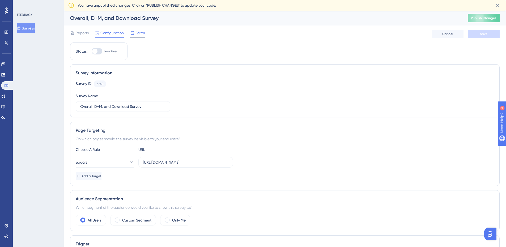
click at [142, 36] on span "Editor" at bounding box center [140, 33] width 10 height 6
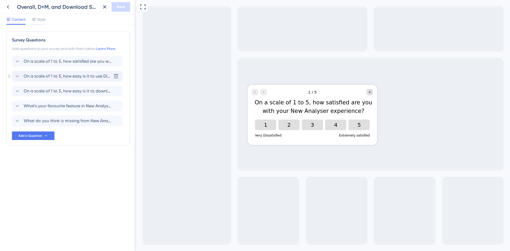
click at [53, 75] on span "On a scale of 1 to 5, how easy is it to use Dimensions and Metrics?" at bounding box center [68, 76] width 88 height 6
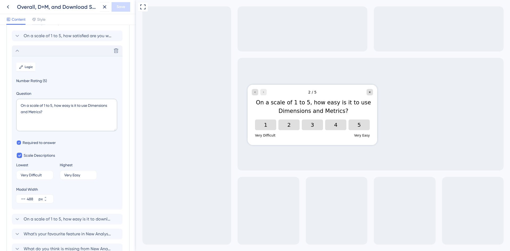
scroll to position [46, 0]
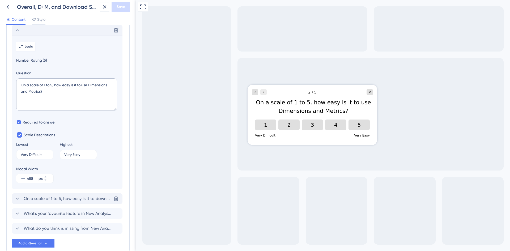
click at [70, 197] on span "On a scale of 1 to 5, how easy is it to download your reports in New Analyser?" at bounding box center [68, 198] width 88 height 6
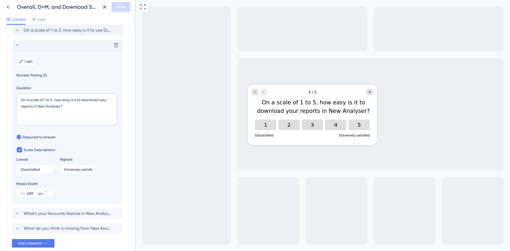
scroll to position [61, 0]
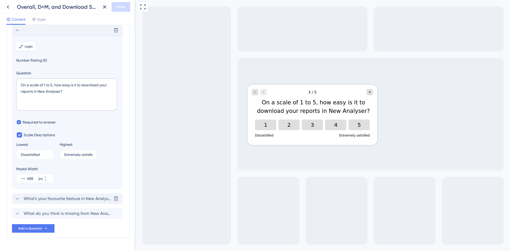
click at [69, 199] on span "What's your favourite feature in New Analyser?" at bounding box center [68, 198] width 88 height 6
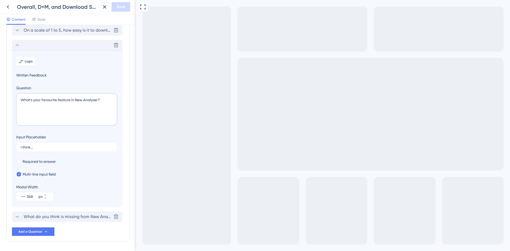
scroll to position [76, 0]
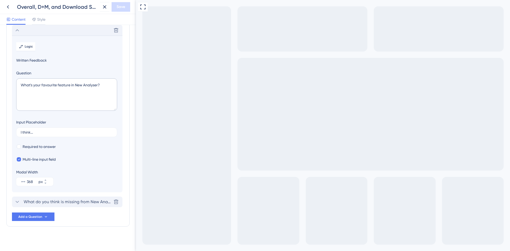
click at [68, 204] on span "What do you think is missing from New Analyser?" at bounding box center [68, 202] width 88 height 6
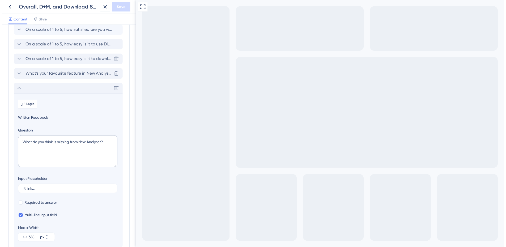
scroll to position [0, 0]
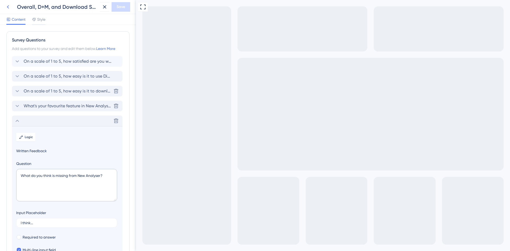
click at [9, 7] on icon at bounding box center [8, 7] width 6 height 6
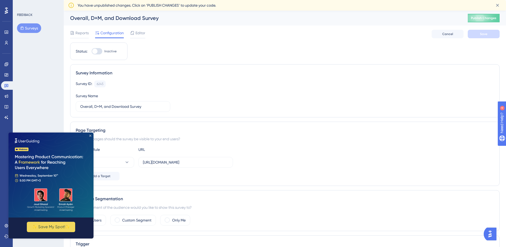
click at [90, 135] on icon "Close Preview" at bounding box center [90, 136] width 2 height 2
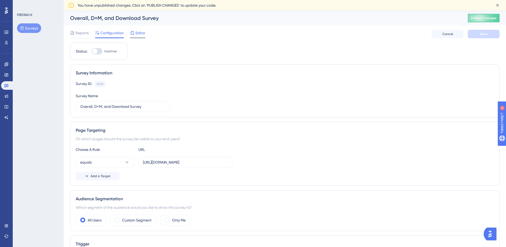
click at [140, 34] on span "Editor" at bounding box center [140, 33] width 10 height 6
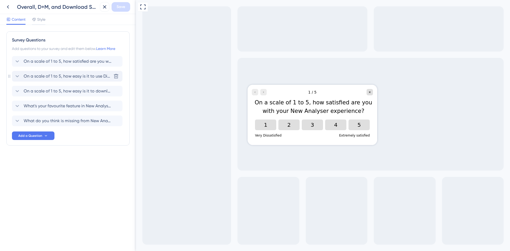
click at [67, 76] on span "On a scale of 1 to 5, how easy is it to use Dimensions and Metrics?" at bounding box center [68, 76] width 88 height 6
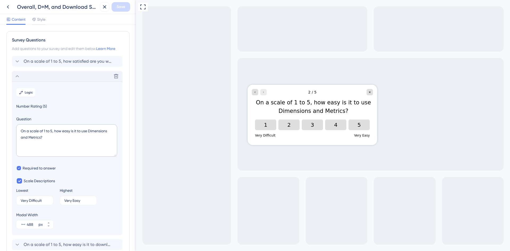
scroll to position [46, 0]
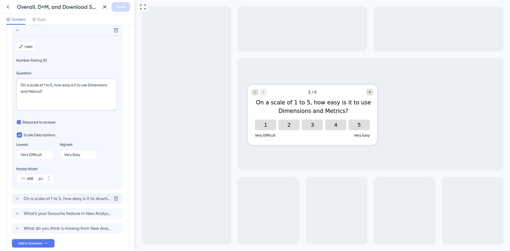
click at [72, 199] on span "On a scale of 1 to 5, how easy is it to download your reports in New Analyser?" at bounding box center [68, 198] width 88 height 6
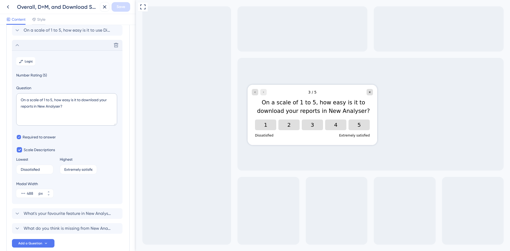
scroll to position [61, 0]
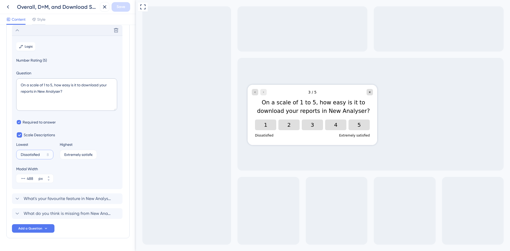
drag, startPoint x: 41, startPoint y: 154, endPoint x: 14, endPoint y: 154, distance: 26.8
click at [14, 154] on section "Logic Number Rating (5) Question On a scale of 1 to 5, how easy is it to downlo…" at bounding box center [67, 112] width 110 height 153
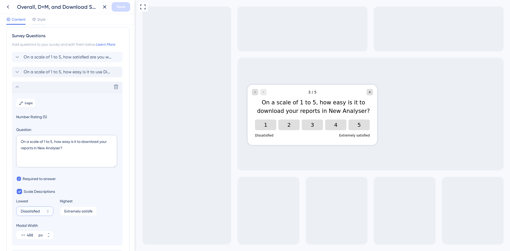
scroll to position [0, 0]
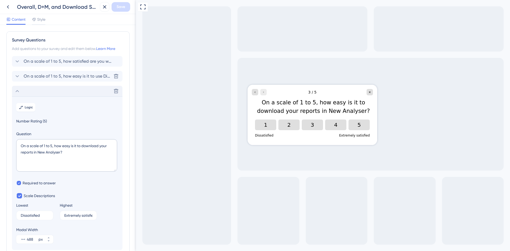
click at [63, 77] on span "On a scale of 1 to 5, how easy is it to use Dimensions and Metrics?" at bounding box center [68, 76] width 88 height 6
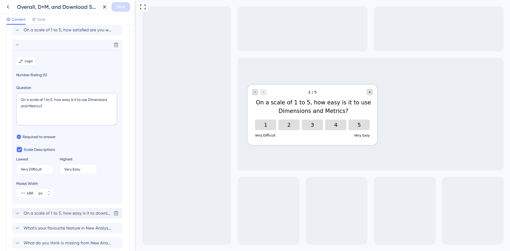
scroll to position [46, 0]
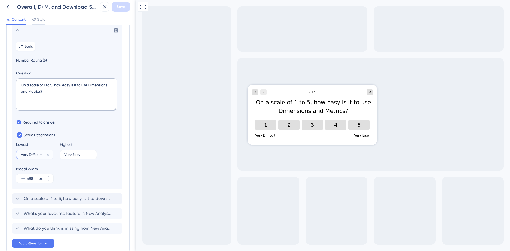
drag, startPoint x: 42, startPoint y: 154, endPoint x: 9, endPoint y: 156, distance: 33.2
click at [9, 156] on div "Survey Questions Add questions to your survey and edit them below. Learn More O…" at bounding box center [67, 119] width 123 height 268
click at [64, 198] on span "On a scale of 1 to 5, how easy is it to download your reports in New Analyser?" at bounding box center [68, 198] width 88 height 6
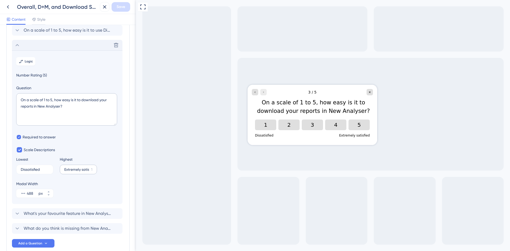
scroll to position [61, 0]
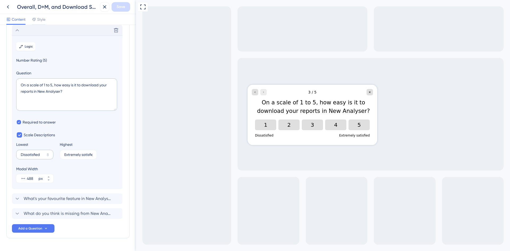
click at [47, 153] on div "8" at bounding box center [48, 154] width 2 height 6
click at [45, 153] on input "Dissatisfied" at bounding box center [33, 155] width 24 height 4
paste input "Very Difficult"
type input "Very Difficult"
click at [66, 155] on input "Extremely satisfied" at bounding box center [76, 155] width 25 height 4
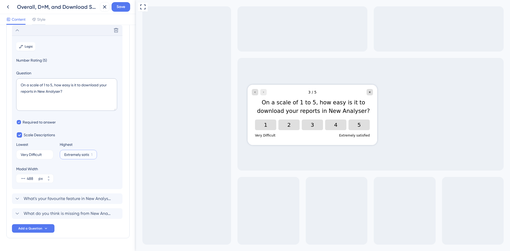
paste input "Very Difficult"
drag, startPoint x: 73, startPoint y: 153, endPoint x: 85, endPoint y: 155, distance: 12.3
click at [85, 155] on input "Very Difficult" at bounding box center [76, 155] width 24 height 4
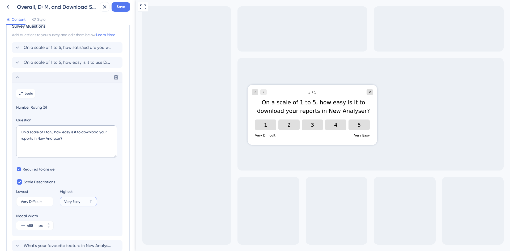
scroll to position [8, 0]
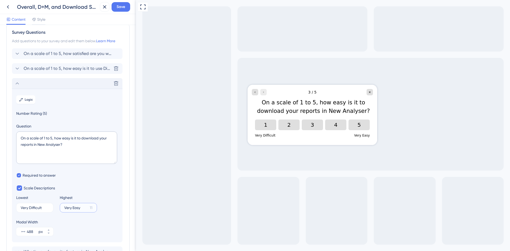
type input "Very Easy"
click at [50, 68] on span "On a scale of 1 to 5, how easy is it to use Dimensions and Metrics?" at bounding box center [68, 68] width 88 height 6
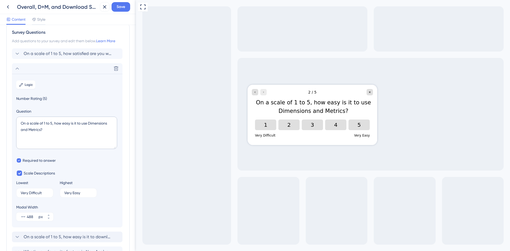
scroll to position [46, 0]
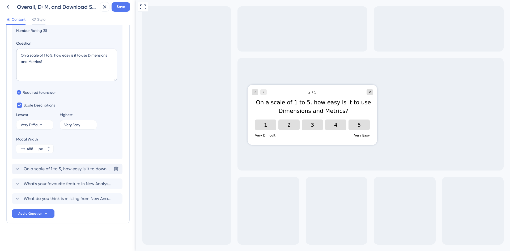
click at [55, 166] on span "On a scale of 1 to 5, how easy is it to download your reports in New Analyser?" at bounding box center [68, 169] width 88 height 6
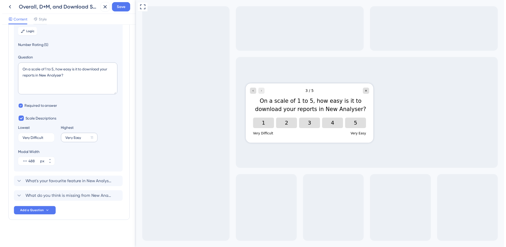
scroll to position [61, 0]
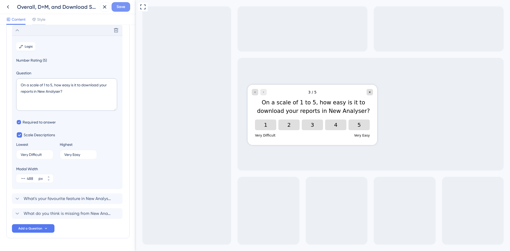
click at [118, 5] on span "Save" at bounding box center [121, 7] width 8 height 6
click at [98, 9] on icon at bounding box center [100, 9] width 5 height 5
click at [8, 6] on icon at bounding box center [8, 6] width 2 height 3
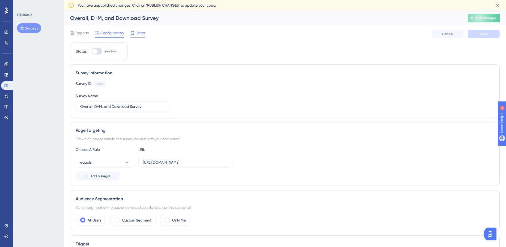
click at [141, 34] on span "Editor" at bounding box center [140, 33] width 10 height 6
